Goal: Check status: Check status

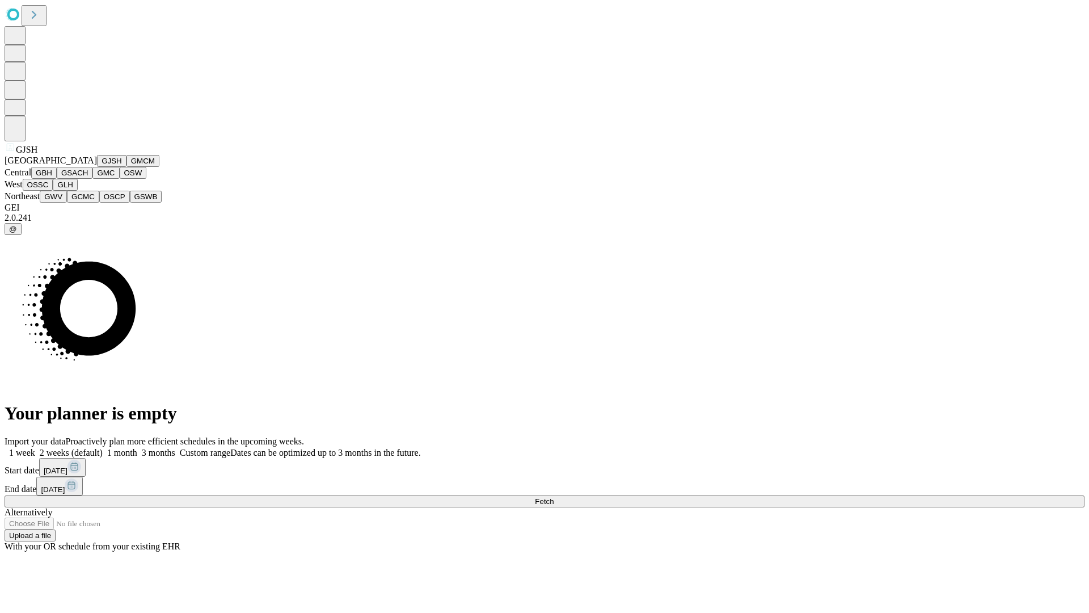
click at [97, 167] on button "GJSH" at bounding box center [111, 161] width 29 height 12
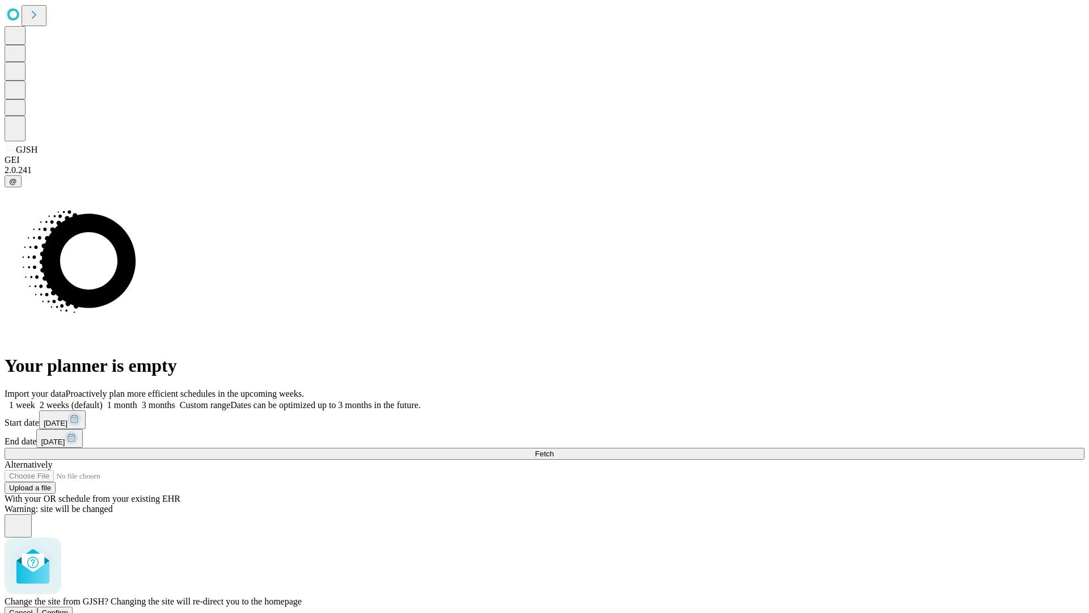
click at [69, 608] on span "Confirm" at bounding box center [55, 612] width 27 height 9
click at [35, 400] on label "1 week" at bounding box center [20, 405] width 31 height 10
click at [554, 449] on span "Fetch" at bounding box center [544, 453] width 19 height 9
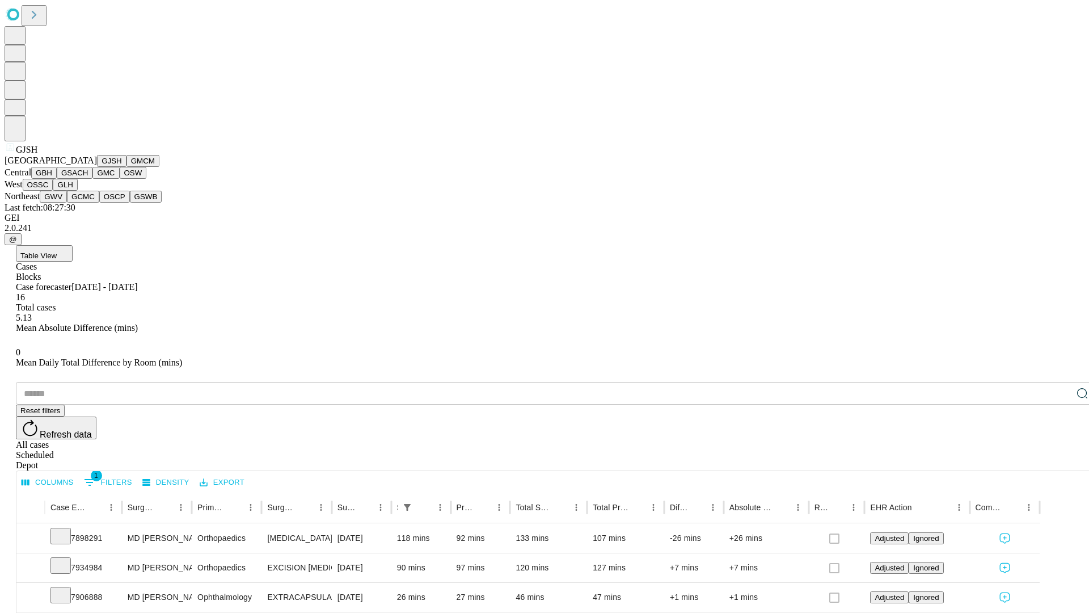
click at [127, 167] on button "GMCM" at bounding box center [143, 161] width 33 height 12
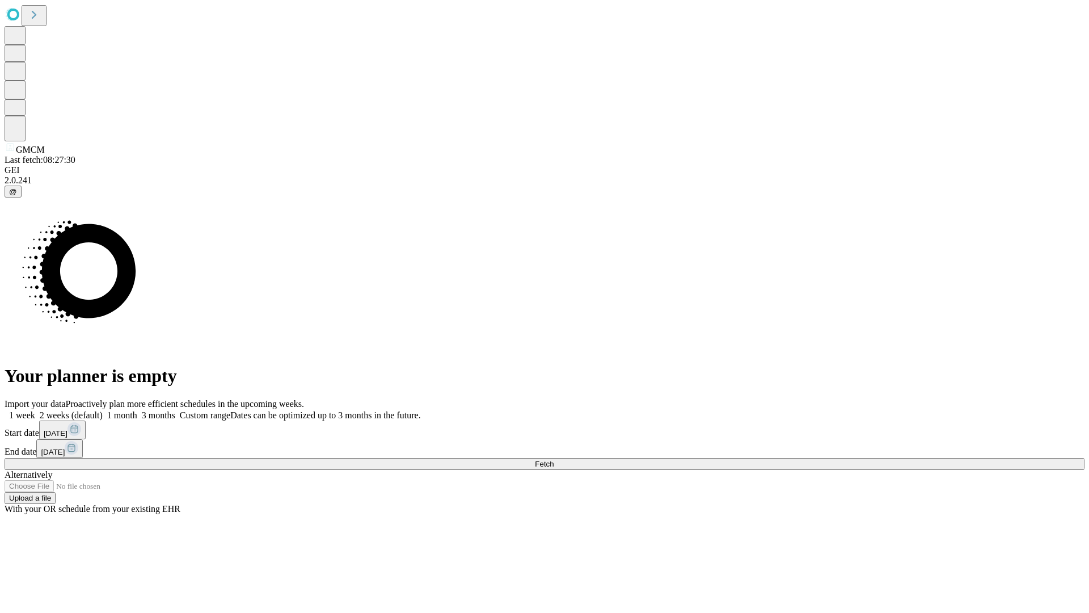
click at [35, 410] on label "1 week" at bounding box center [20, 415] width 31 height 10
click at [554, 459] on span "Fetch" at bounding box center [544, 463] width 19 height 9
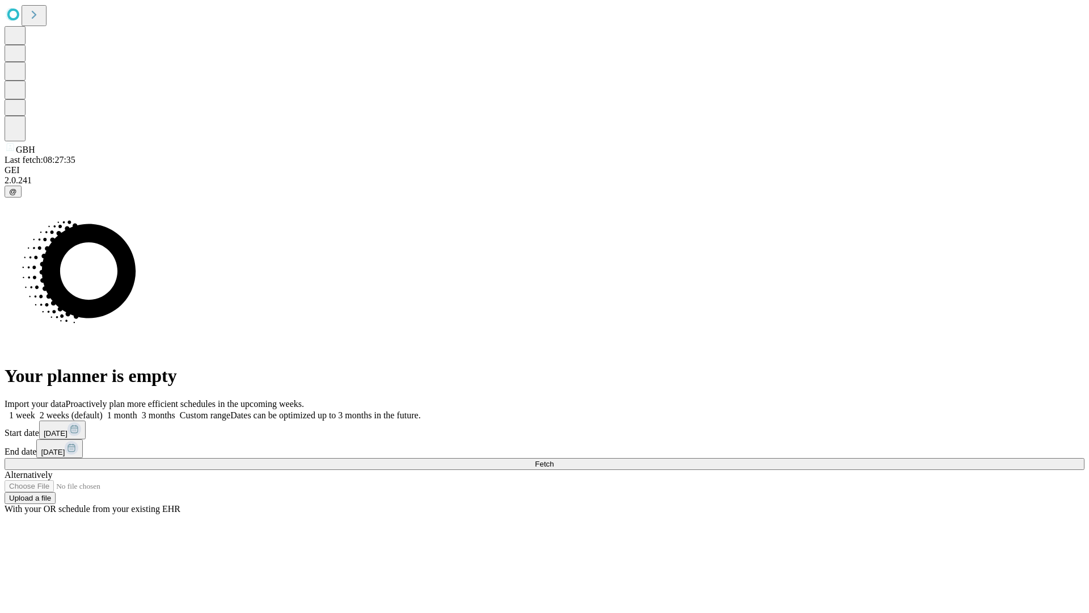
click at [35, 410] on label "1 week" at bounding box center [20, 415] width 31 height 10
click at [554, 459] on span "Fetch" at bounding box center [544, 463] width 19 height 9
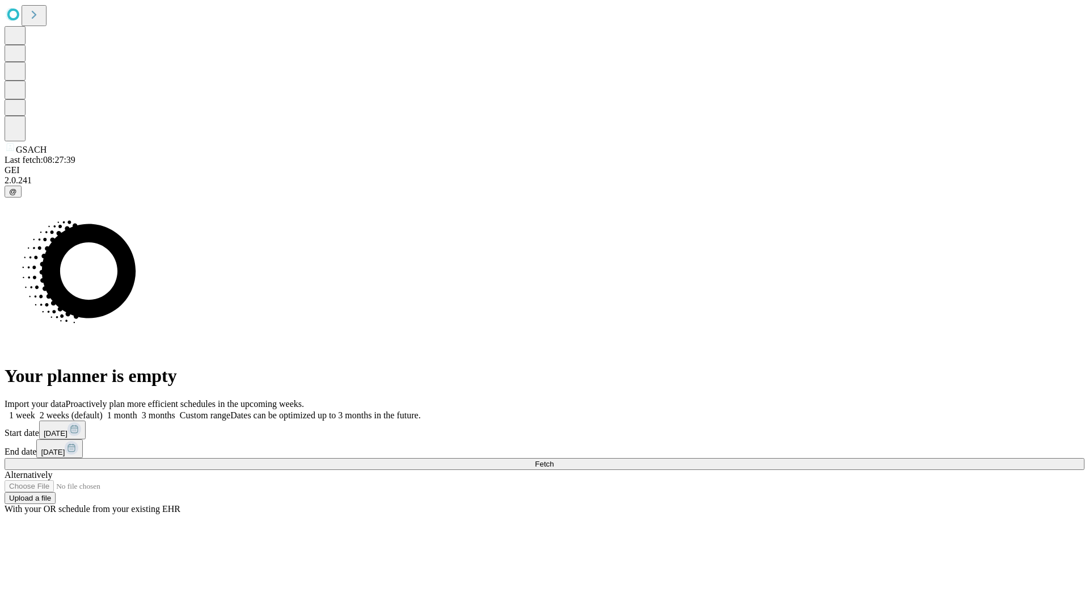
click at [35, 410] on label "1 week" at bounding box center [20, 415] width 31 height 10
click at [554, 459] on span "Fetch" at bounding box center [544, 463] width 19 height 9
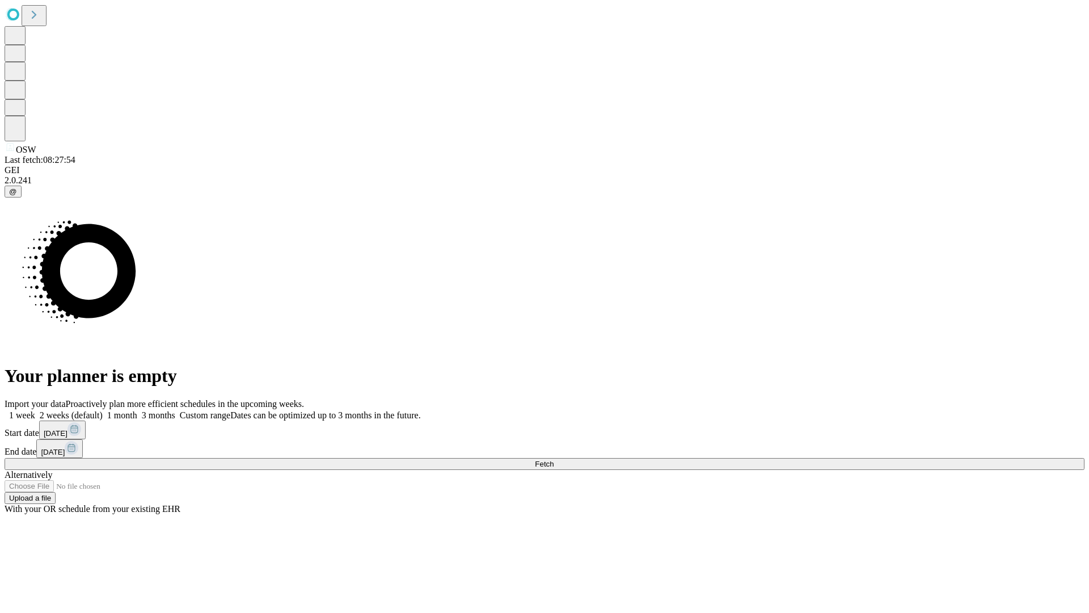
click at [35, 410] on label "1 week" at bounding box center [20, 415] width 31 height 10
click at [554, 459] on span "Fetch" at bounding box center [544, 463] width 19 height 9
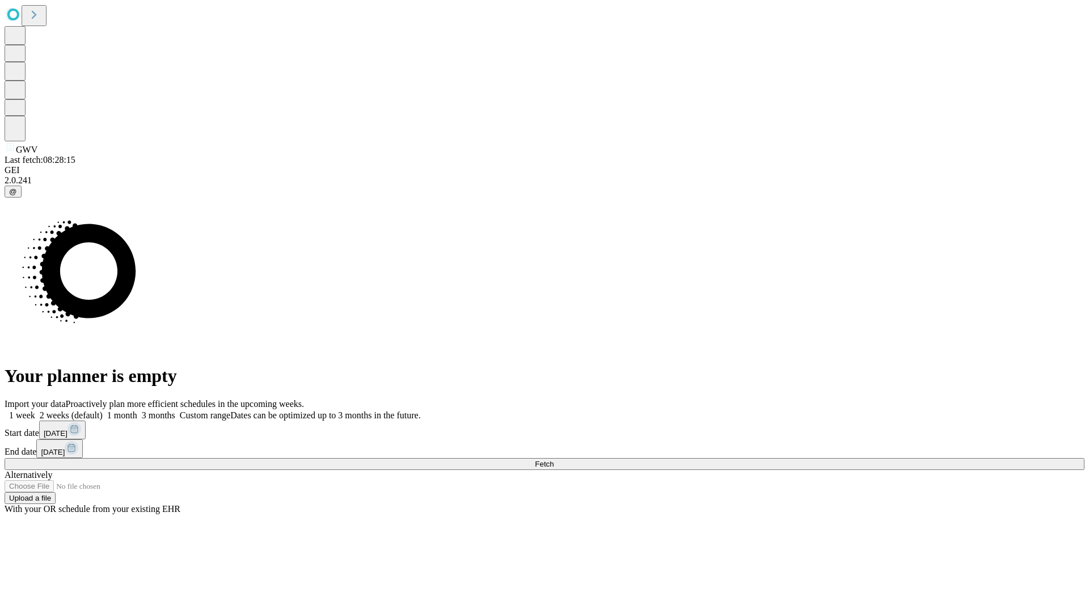
click at [35, 410] on label "1 week" at bounding box center [20, 415] width 31 height 10
click at [554, 459] on span "Fetch" at bounding box center [544, 463] width 19 height 9
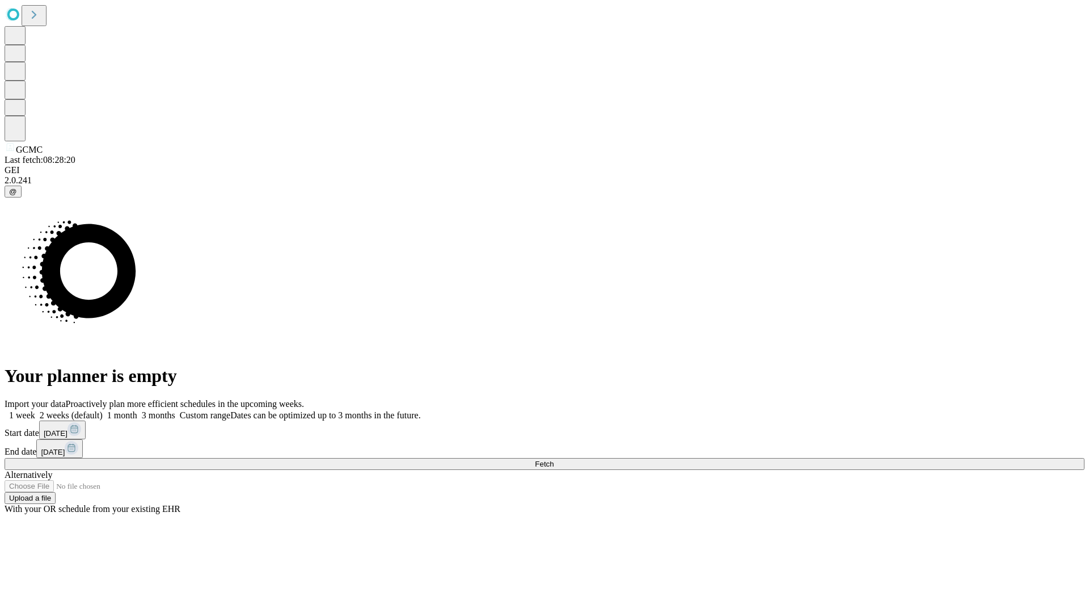
click at [35, 410] on label "1 week" at bounding box center [20, 415] width 31 height 10
click at [554, 459] on span "Fetch" at bounding box center [544, 463] width 19 height 9
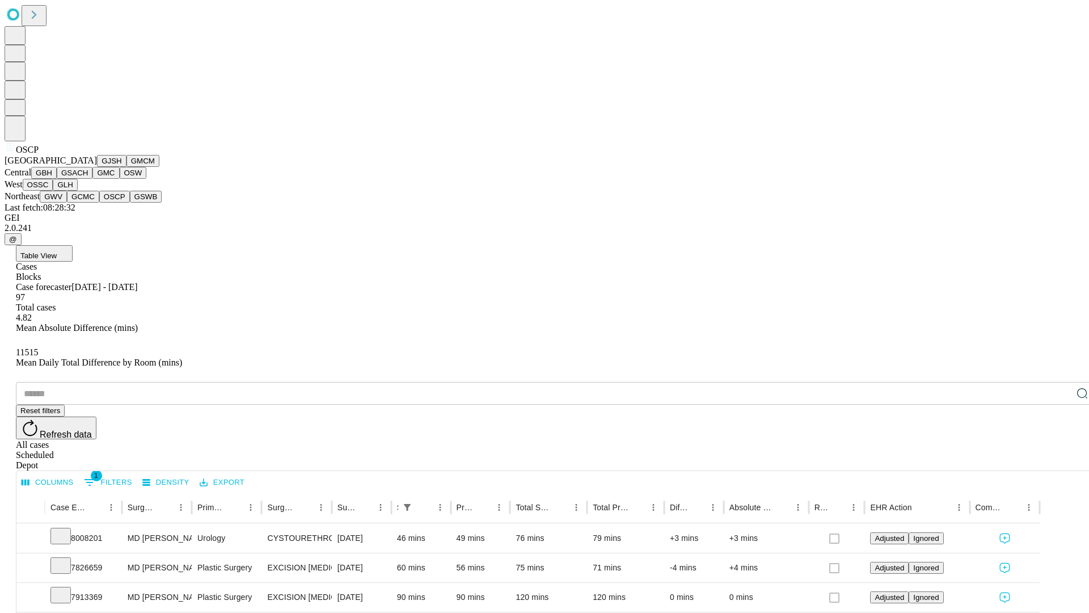
click at [130, 203] on button "GSWB" at bounding box center [146, 197] width 32 height 12
